Goal: Task Accomplishment & Management: Manage account settings

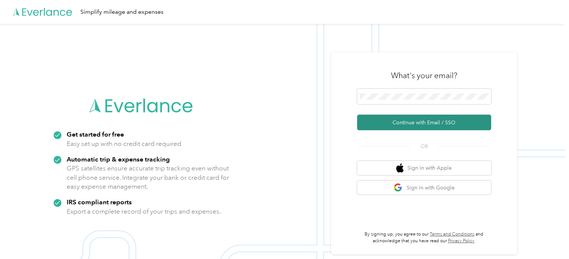
click at [432, 127] on button "Continue with Email / SSO" at bounding box center [424, 123] width 134 height 16
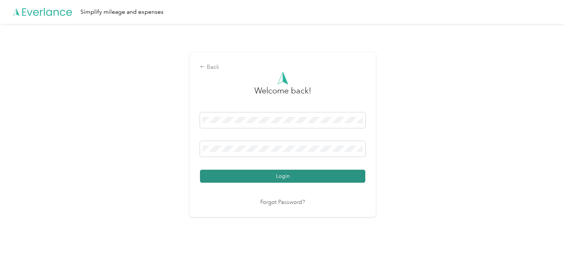
click at [267, 176] on button "Login" at bounding box center [282, 176] width 165 height 13
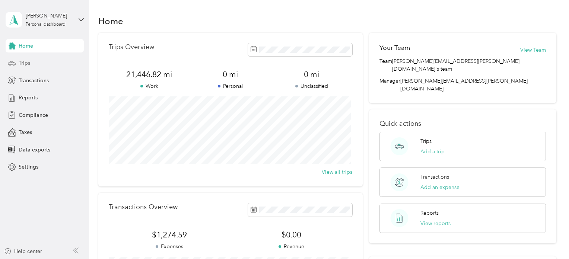
click at [27, 63] on span "Trips" at bounding box center [25, 63] width 12 height 8
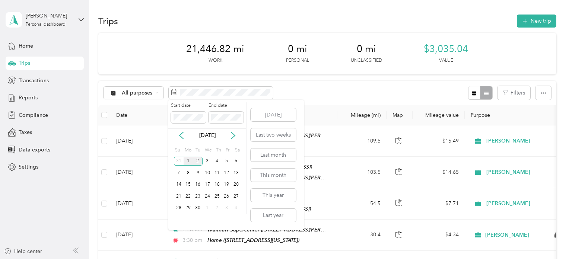
click at [189, 161] on div "1" at bounding box center [189, 161] width 10 height 9
click at [191, 185] on div "15" at bounding box center [189, 184] width 10 height 9
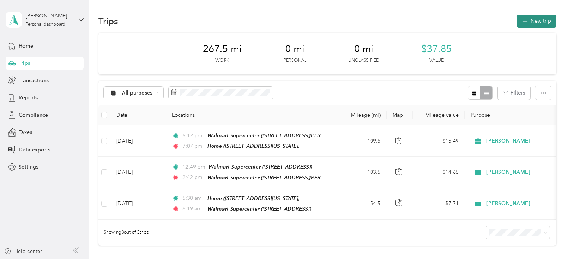
click at [536, 18] on button "New trip" at bounding box center [536, 21] width 39 height 13
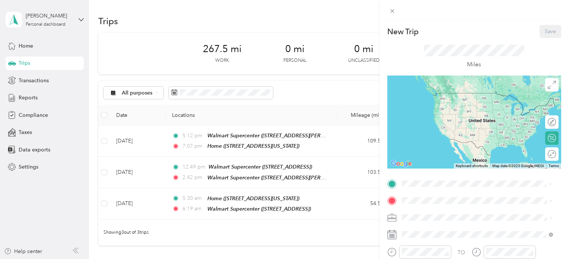
click at [441, 97] on div "Home [STREET_ADDRESS][US_STATE]" at bounding box center [453, 100] width 74 height 16
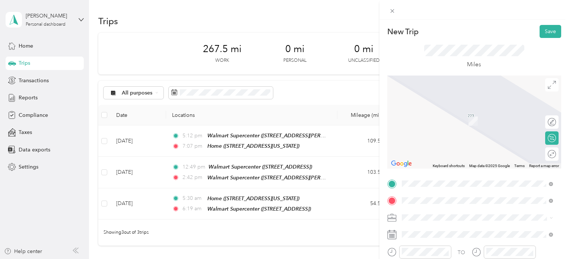
click at [483, 124] on div "TEAM Walmart Supercenter [STREET_ADDRESS][PERSON_NAME]" at bounding box center [460, 119] width 89 height 18
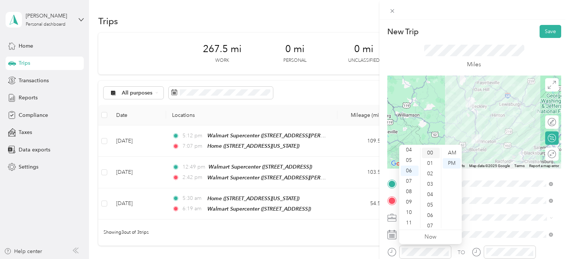
click at [428, 153] on div "00" at bounding box center [431, 153] width 18 height 10
click at [453, 155] on div "AM" at bounding box center [452, 153] width 18 height 10
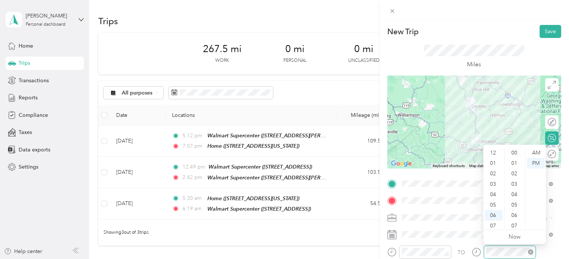
scroll to position [45, 0]
click at [517, 199] on div "39" at bounding box center [515, 198] width 18 height 10
click at [541, 153] on div "AM" at bounding box center [536, 153] width 18 height 10
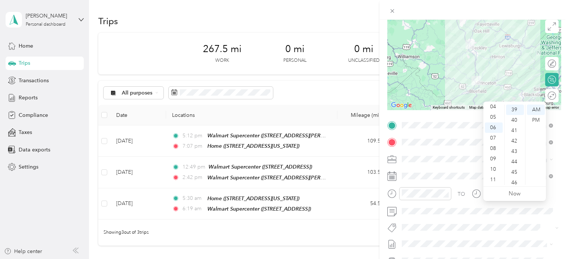
scroll to position [131, 0]
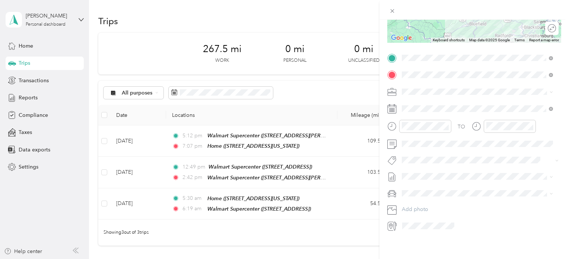
click at [425, 191] on span "[DATE] - [DATE]" at bounding box center [420, 194] width 37 height 8
click at [428, 188] on span at bounding box center [480, 194] width 162 height 12
click at [423, 197] on div "Chevrolet Trax" at bounding box center [477, 201] width 146 height 8
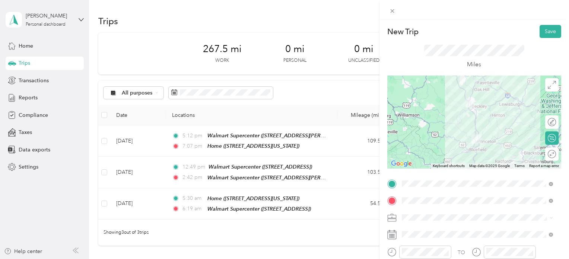
scroll to position [0, 0]
click at [545, 32] on button "Save" at bounding box center [551, 31] width 22 height 13
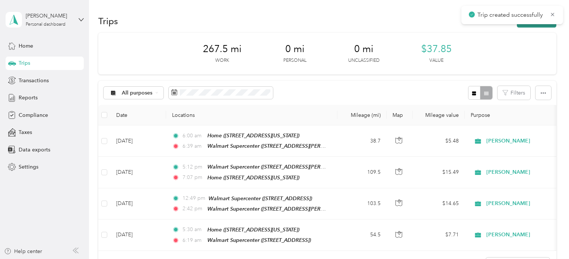
click at [534, 26] on button "New trip" at bounding box center [536, 21] width 39 height 13
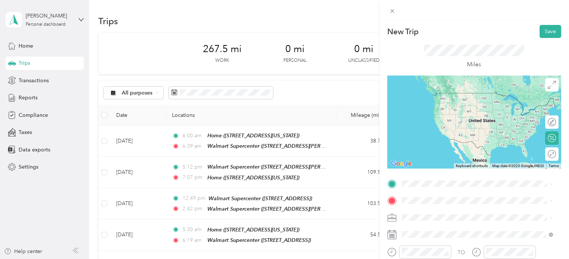
click at [464, 107] on div "TEAM Walmart Supercenter [STREET_ADDRESS][PERSON_NAME]" at bounding box center [477, 98] width 146 height 21
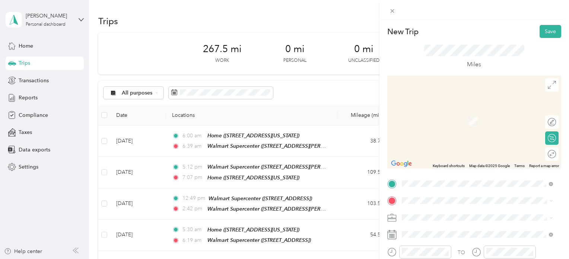
click at [458, 132] on div "TEAM Walmart Supercenter [STREET_ADDRESS][PERSON_NAME]" at bounding box center [477, 124] width 146 height 21
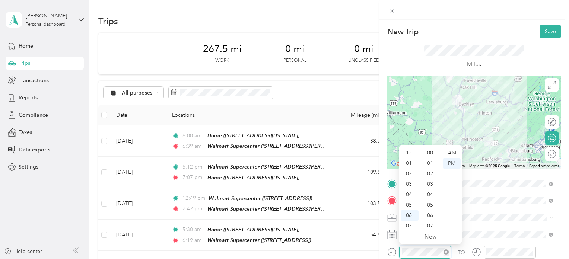
scroll to position [45, 0]
click at [411, 225] on div "11" at bounding box center [410, 223] width 18 height 10
click at [431, 226] on div "39" at bounding box center [431, 224] width 18 height 10
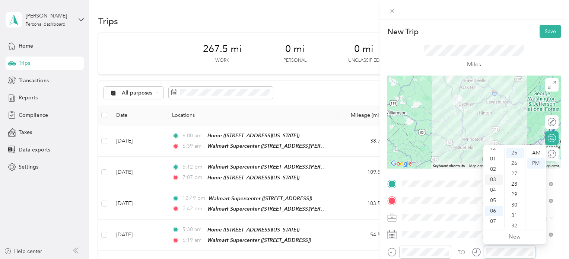
scroll to position [0, 0]
click at [495, 153] on div "12" at bounding box center [494, 153] width 18 height 10
click at [513, 215] on div "56" at bounding box center [515, 215] width 18 height 10
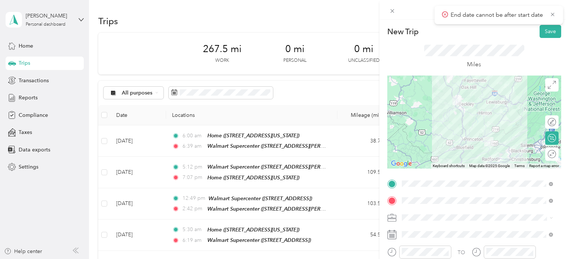
click at [420, 247] on div at bounding box center [425, 252] width 52 height 13
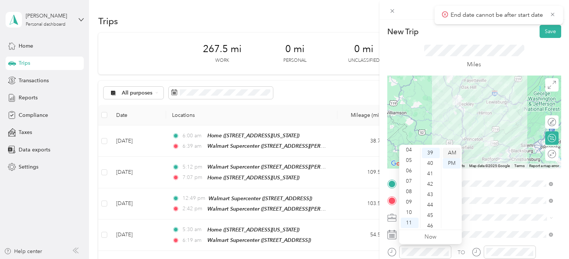
click at [456, 153] on div "AM" at bounding box center [452, 153] width 18 height 10
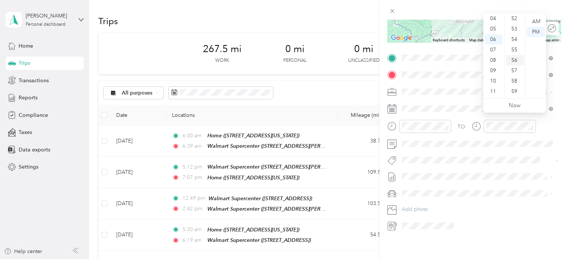
click at [517, 61] on div "56" at bounding box center [515, 60] width 18 height 10
click at [491, 23] on div "12" at bounding box center [494, 21] width 18 height 10
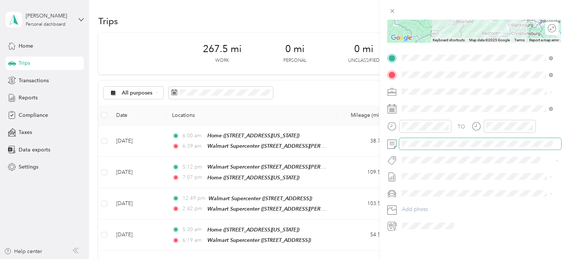
click at [440, 199] on div "TO Add photo" at bounding box center [474, 142] width 174 height 180
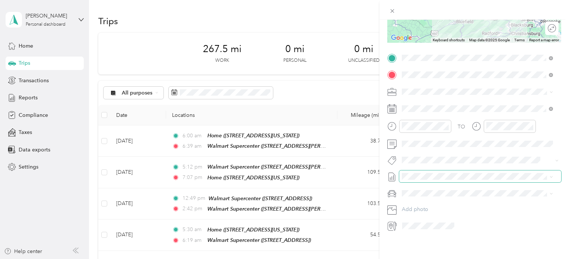
click at [419, 171] on span at bounding box center [480, 177] width 162 height 12
click at [419, 191] on span "[DATE] - [DATE]" at bounding box center [420, 195] width 37 height 8
click at [423, 199] on span "Chevrolet Trax" at bounding box center [421, 201] width 34 height 6
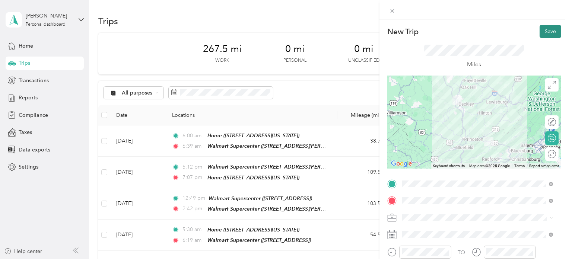
click at [540, 37] on button "Save" at bounding box center [551, 31] width 22 height 13
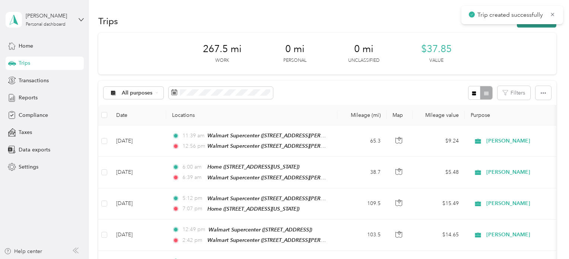
click at [537, 25] on button "New trip" at bounding box center [536, 21] width 39 height 13
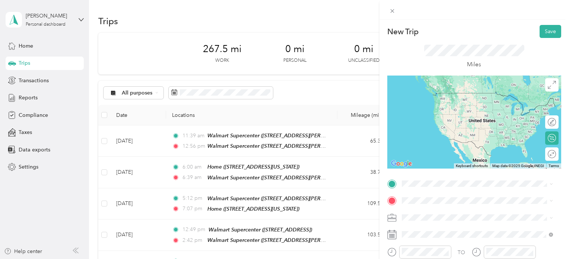
click at [451, 113] on span "[STREET_ADDRESS][PERSON_NAME]" at bounding box center [460, 110] width 89 height 6
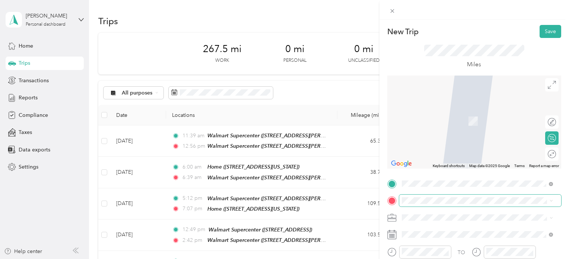
click at [412, 206] on span at bounding box center [480, 201] width 162 height 12
click at [451, 121] on div "Home [STREET_ADDRESS][US_STATE]" at bounding box center [453, 113] width 74 height 16
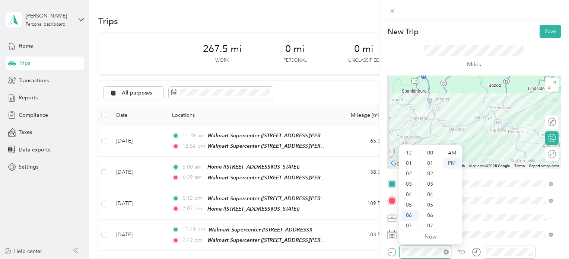
scroll to position [271, 0]
click at [409, 159] on div "05" at bounding box center [410, 160] width 18 height 10
click at [431, 182] on div "11" at bounding box center [431, 183] width 18 height 10
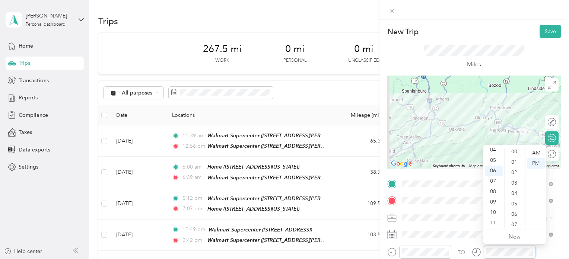
scroll to position [0, 0]
click at [515, 150] on div "00" at bounding box center [515, 153] width 18 height 10
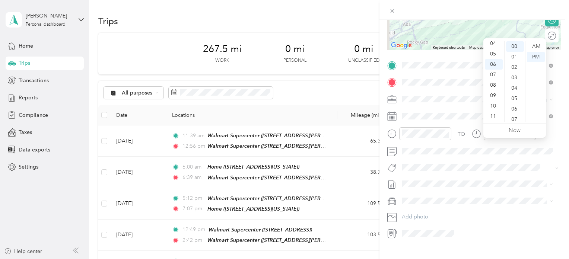
scroll to position [131, 0]
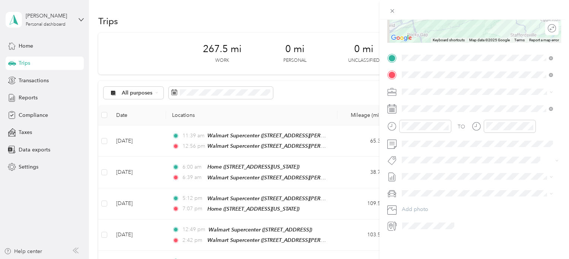
click at [425, 196] on span "[DATE] - [DATE]" at bounding box center [420, 193] width 37 height 8
click at [422, 199] on span "Chevrolet Trax" at bounding box center [421, 201] width 34 height 6
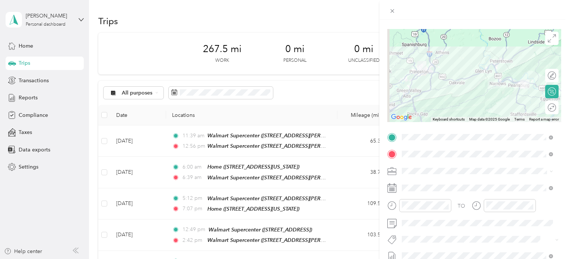
scroll to position [0, 0]
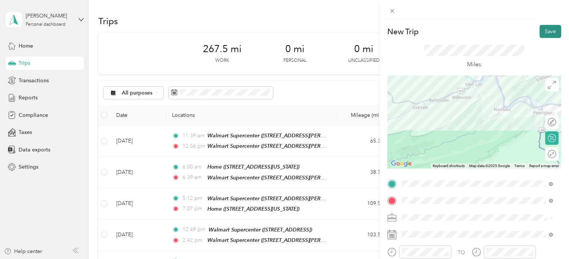
click at [549, 28] on button "Save" at bounding box center [551, 31] width 22 height 13
